Goal: Transaction & Acquisition: Purchase product/service

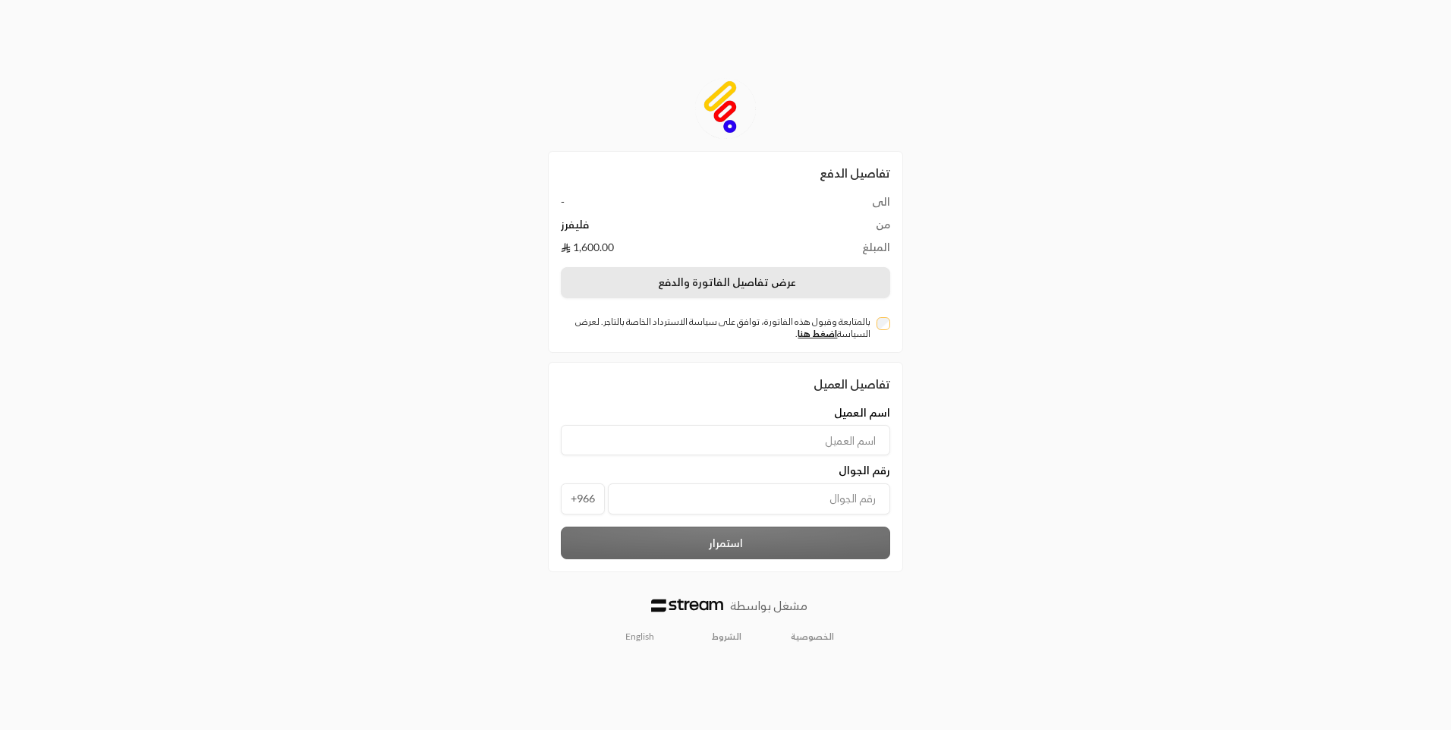
click at [787, 282] on button "عرض تفاصيل الفاتورة والدفع" at bounding box center [725, 283] width 329 height 32
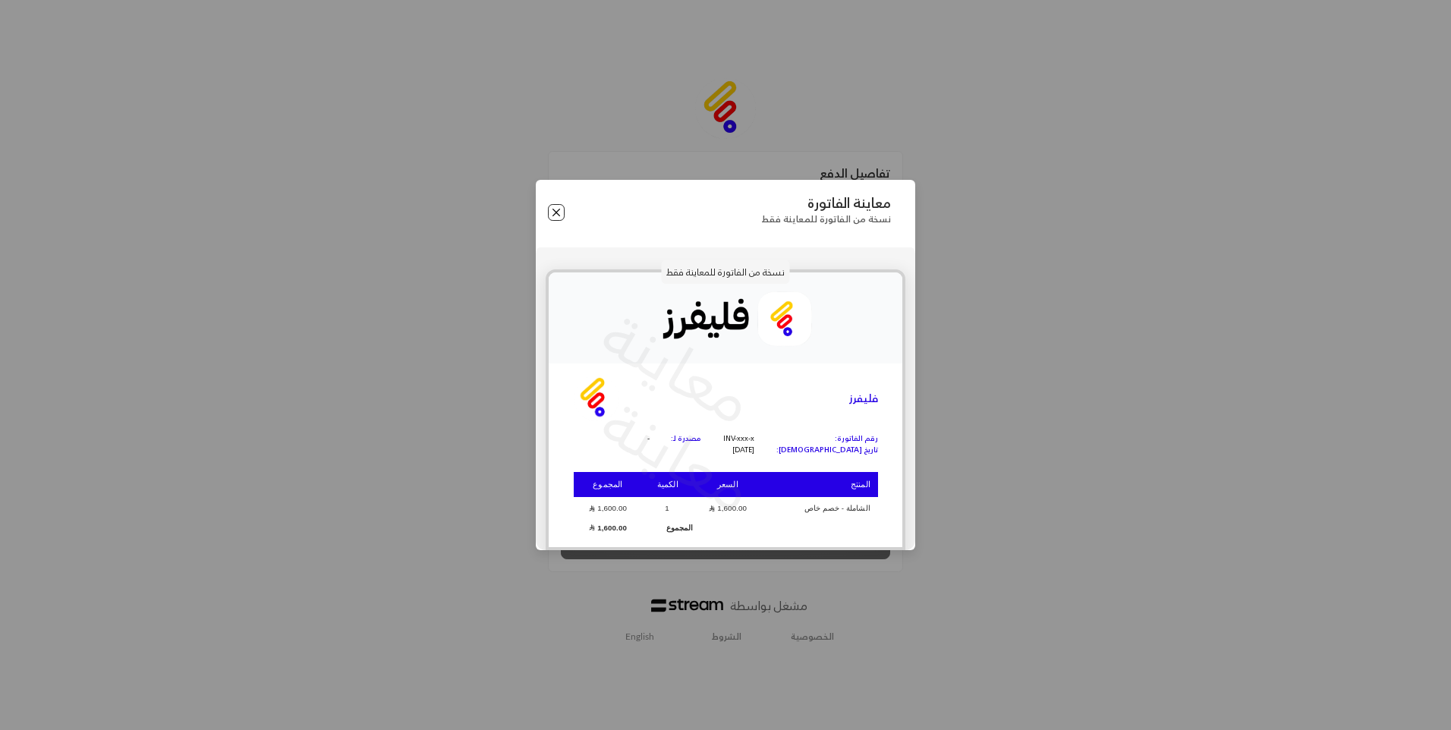
click at [550, 213] on button "Close" at bounding box center [556, 212] width 17 height 17
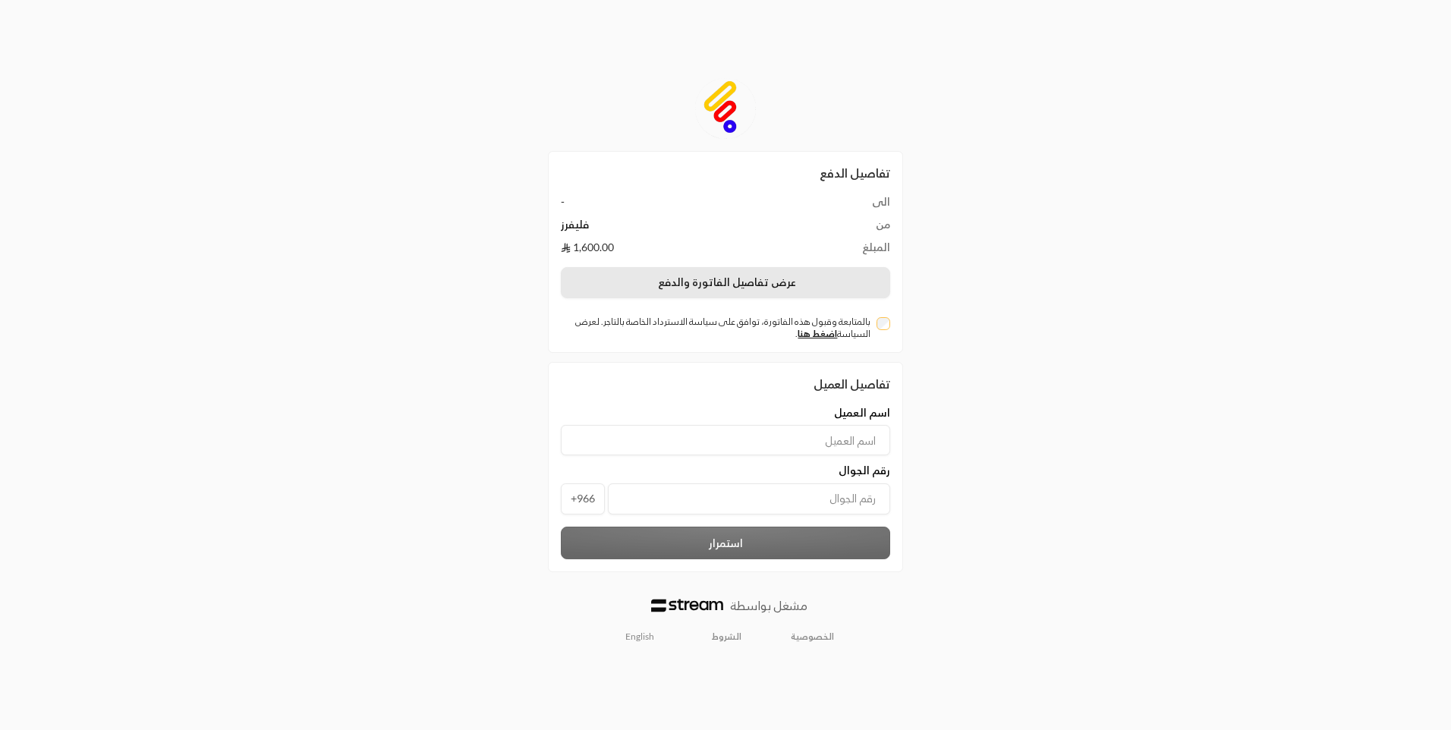
click at [802, 289] on button "عرض تفاصيل الفاتورة والدفع" at bounding box center [725, 283] width 329 height 32
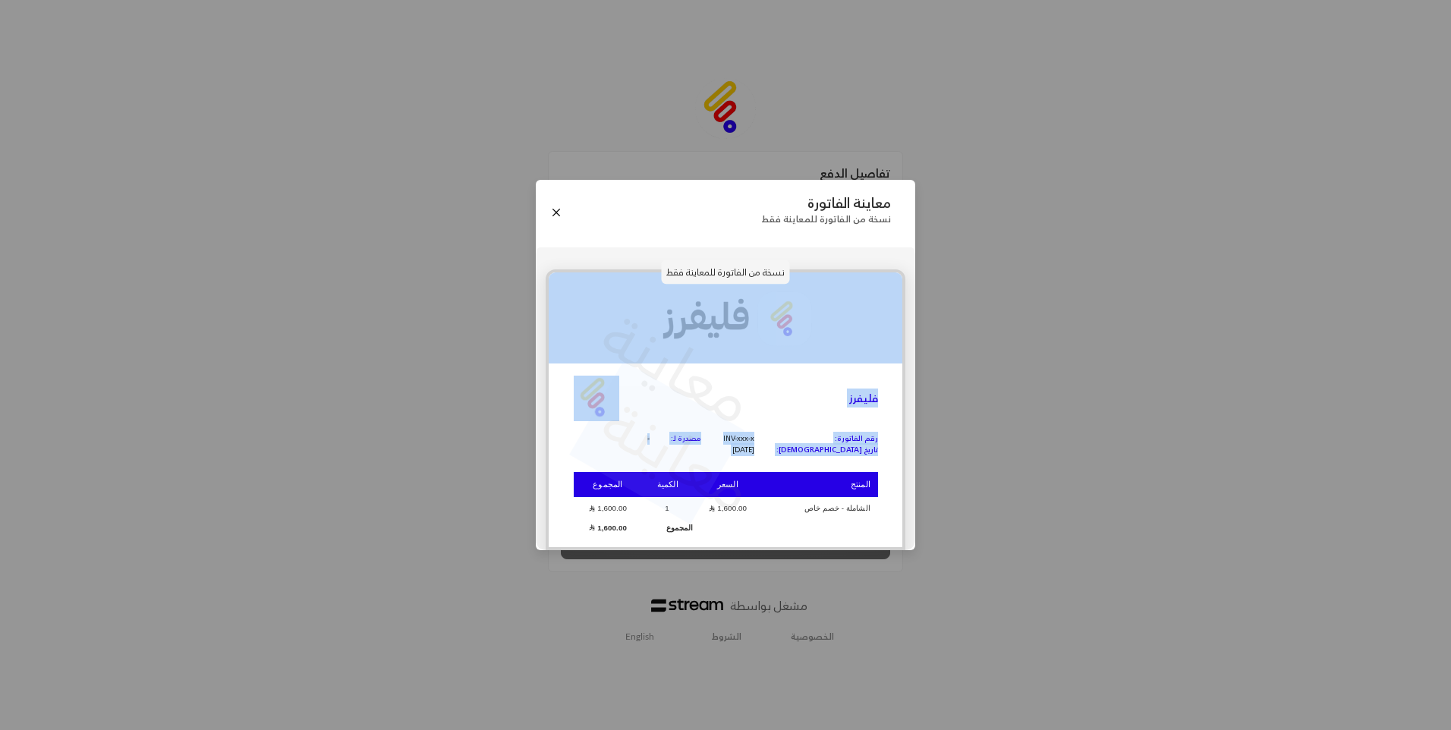
drag, startPoint x: 723, startPoint y: 487, endPoint x: 701, endPoint y: 557, distance: 74.2
click at [701, 557] on div "معاينة الفاتورة نسخة من الفاتورة للمعاينة فقط نسخة من الفاتورة للمعاينة فقط معا…" at bounding box center [725, 365] width 1451 height 730
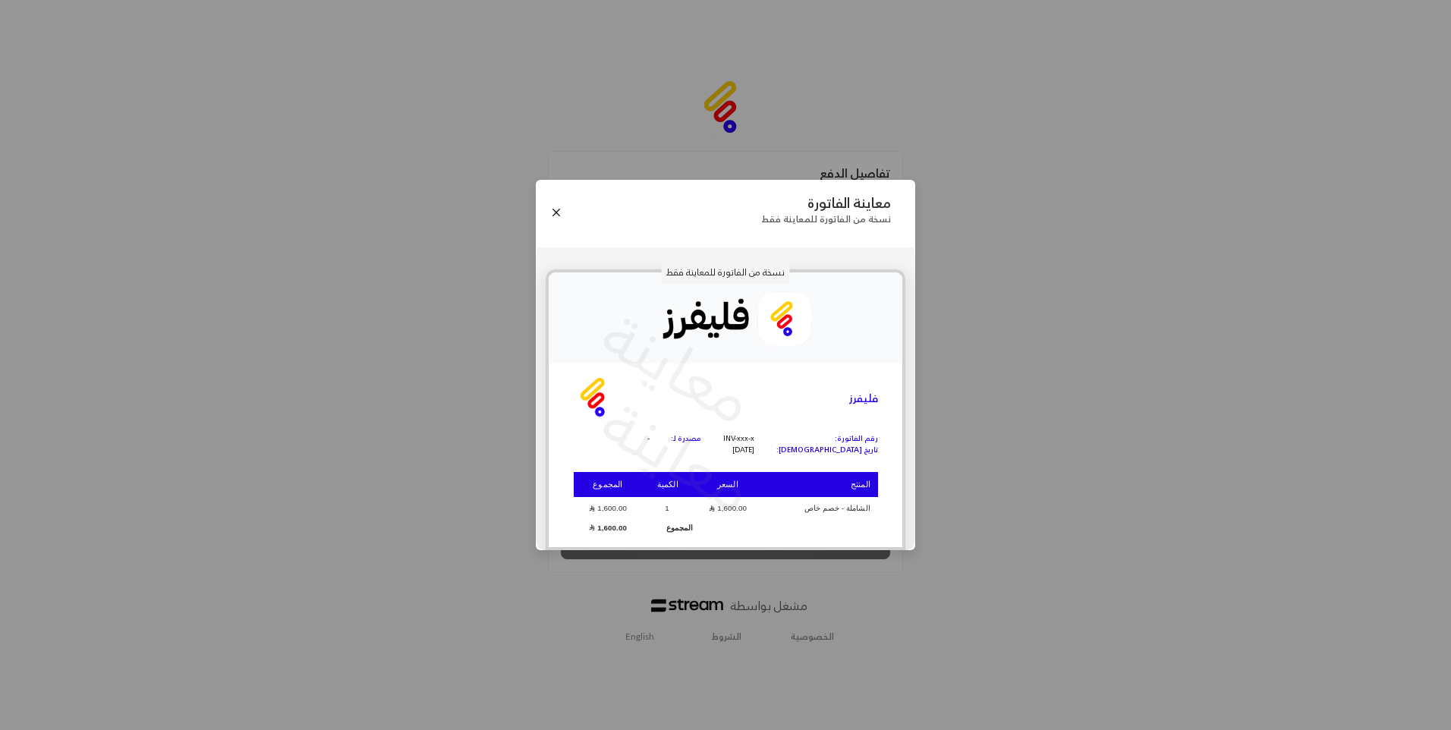
click at [711, 375] on p "معاينة" at bounding box center [678, 367] width 185 height 159
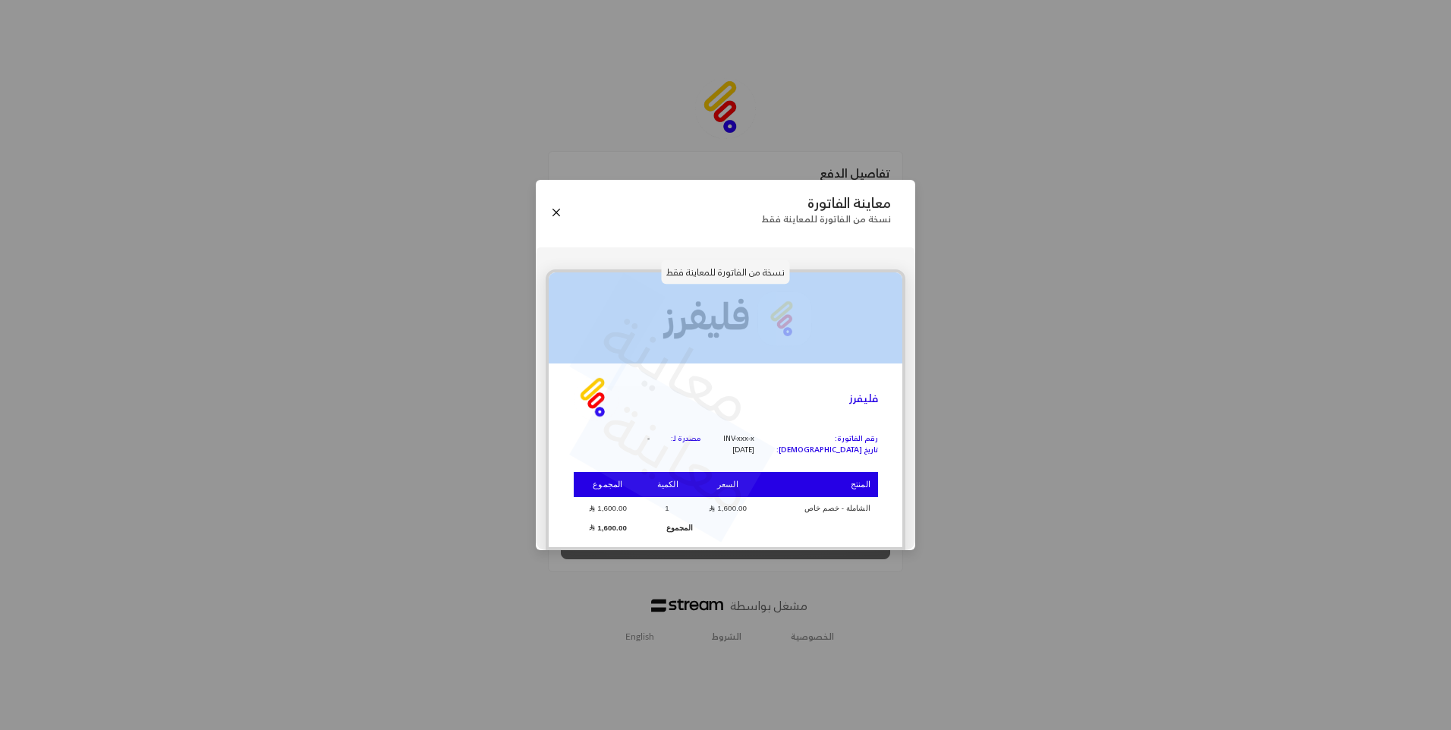
drag, startPoint x: 658, startPoint y: 319, endPoint x: 711, endPoint y: 320, distance: 52.4
click at [711, 320] on div "معاينة معاينة فليفرز رقم الفاتورة: تاريخ الفاتورة: INV-xxx-x [DATE] مصدرة لـ: -…" at bounding box center [726, 409] width 360 height 281
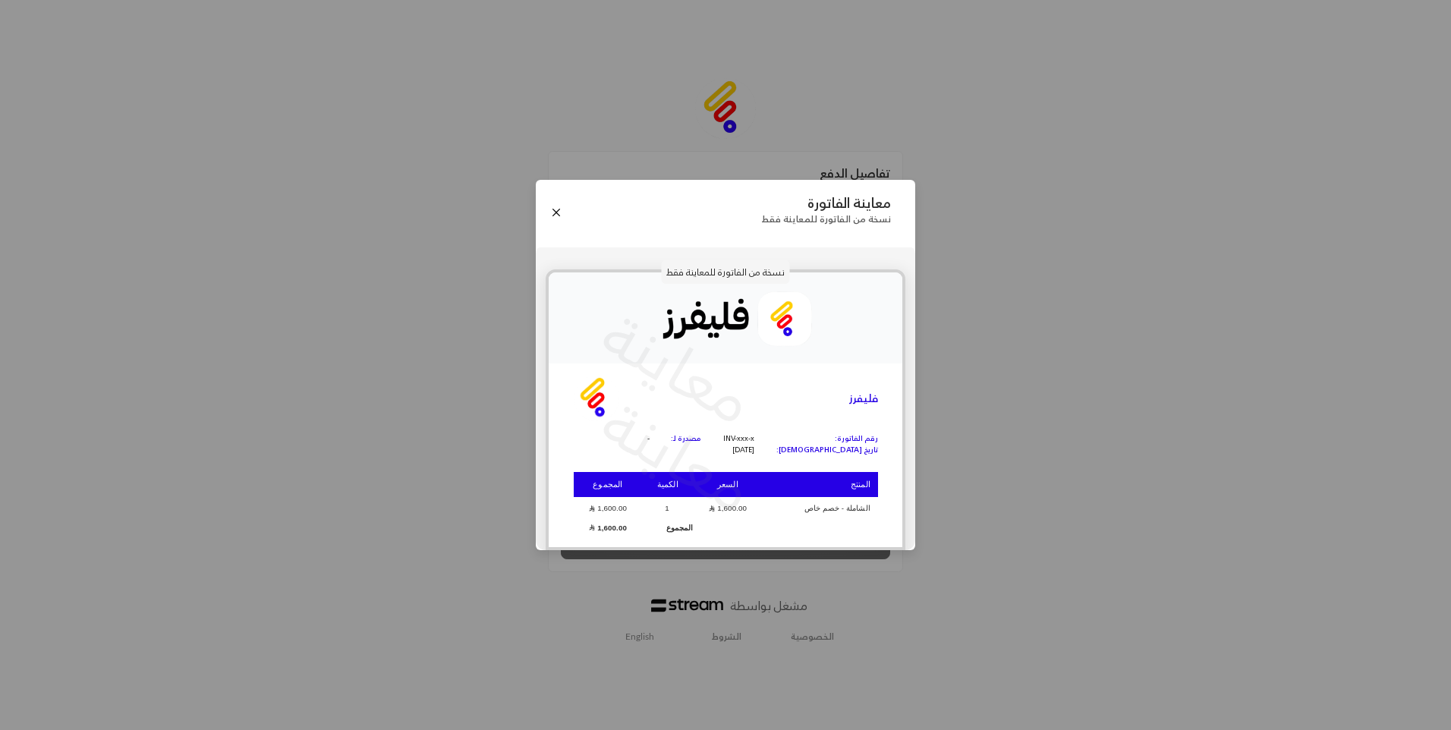
click at [833, 511] on td "الشاملة - خصم خاص" at bounding box center [819, 509] width 115 height 20
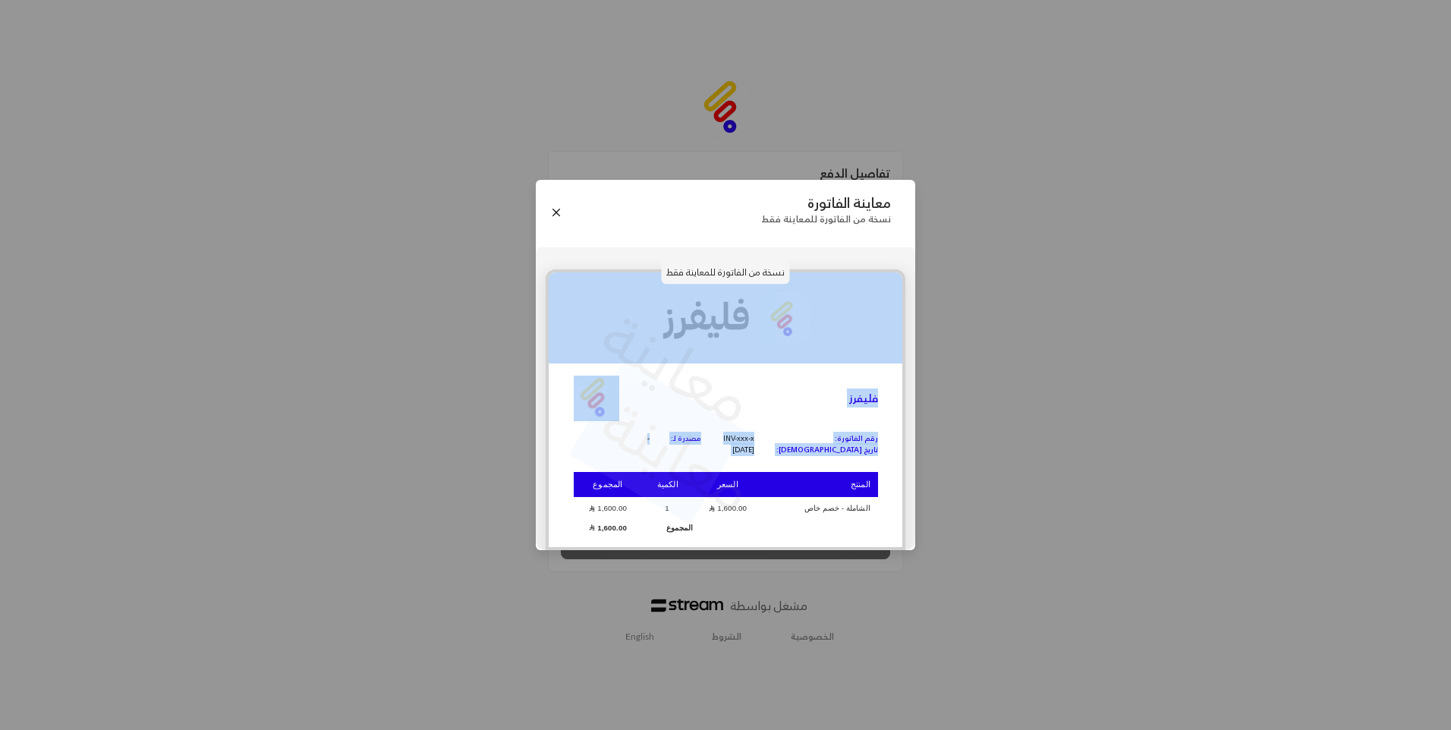
drag, startPoint x: 730, startPoint y: 448, endPoint x: 711, endPoint y: 569, distance: 122.3
click at [711, 569] on div "معاينة الفاتورة نسخة من الفاتورة للمعاينة فقط نسخة من الفاتورة للمعاينة فقط معا…" at bounding box center [725, 365] width 1451 height 730
drag, startPoint x: 711, startPoint y: 569, endPoint x: 662, endPoint y: 452, distance: 126.6
click at [662, 452] on p "معاينة" at bounding box center [678, 455] width 185 height 159
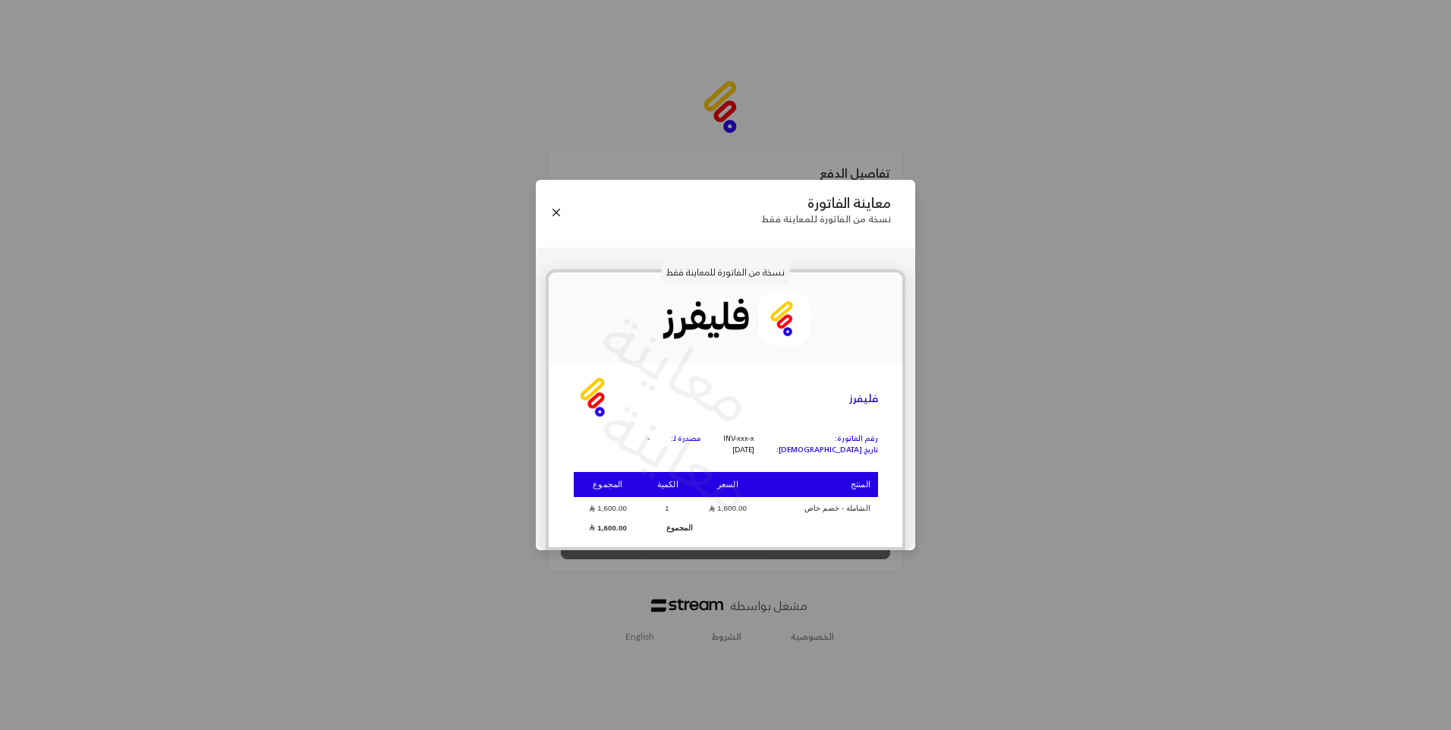
click at [705, 329] on p "معاينة" at bounding box center [678, 367] width 185 height 159
drag, startPoint x: 705, startPoint y: 329, endPoint x: 762, endPoint y: 330, distance: 57.0
click at [762, 330] on img at bounding box center [726, 318] width 354 height 91
